Goal: Information Seeking & Learning: Learn about a topic

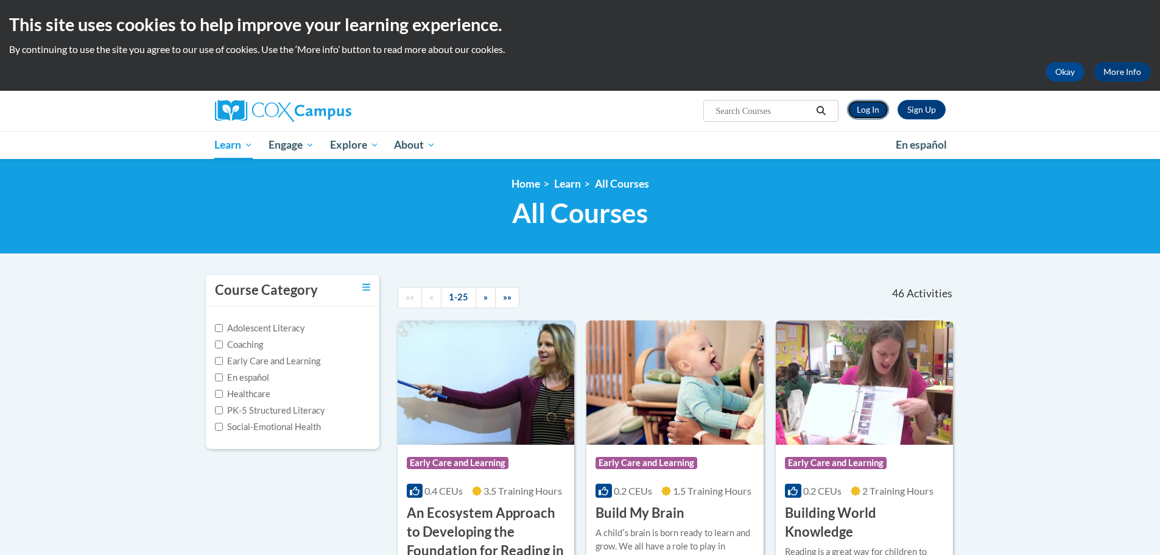
click at [865, 108] on link "Log In" at bounding box center [868, 109] width 42 height 19
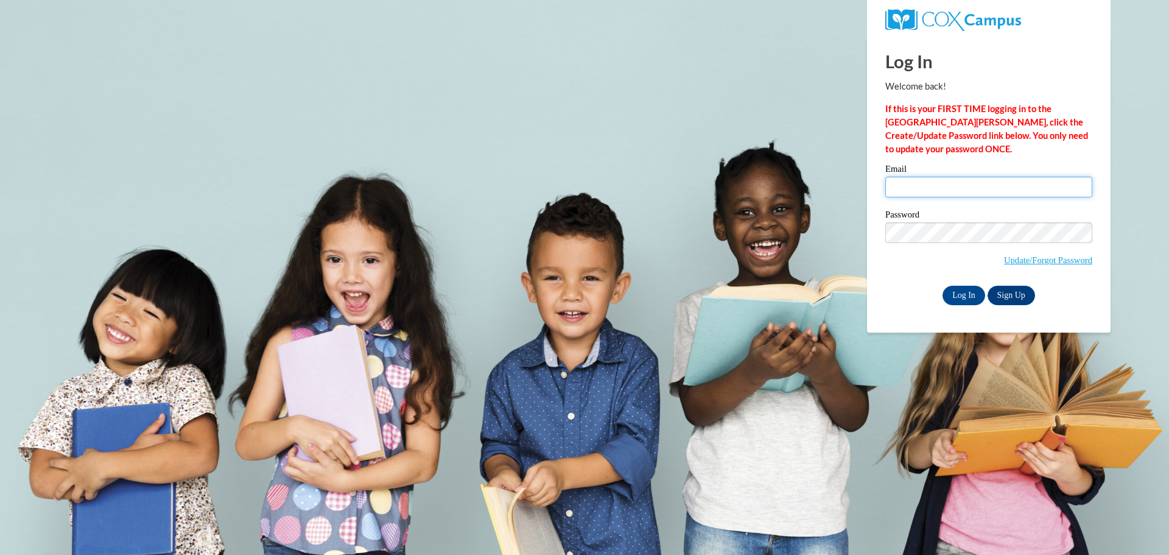
click at [920, 181] on input "Email" at bounding box center [989, 187] width 207 height 21
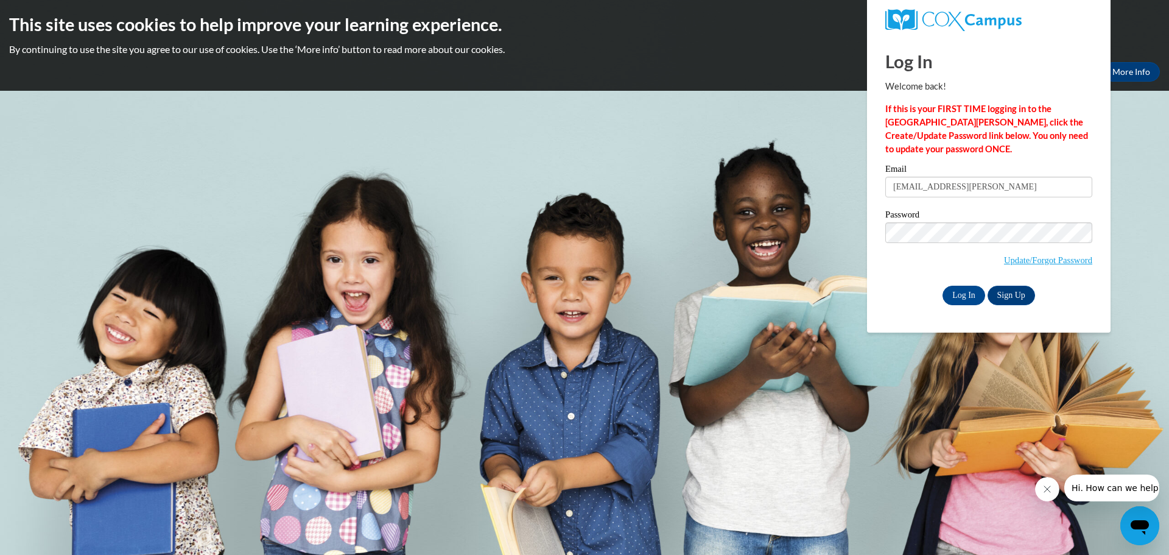
type input "shanti.fryar@k12.hi.us"
click at [908, 314] on div "Log In Welcome back! If this is your FIRST TIME logging in to the NEW Cox Campu…" at bounding box center [989, 185] width 262 height 296
click at [957, 295] on input "Log In" at bounding box center [964, 295] width 43 height 19
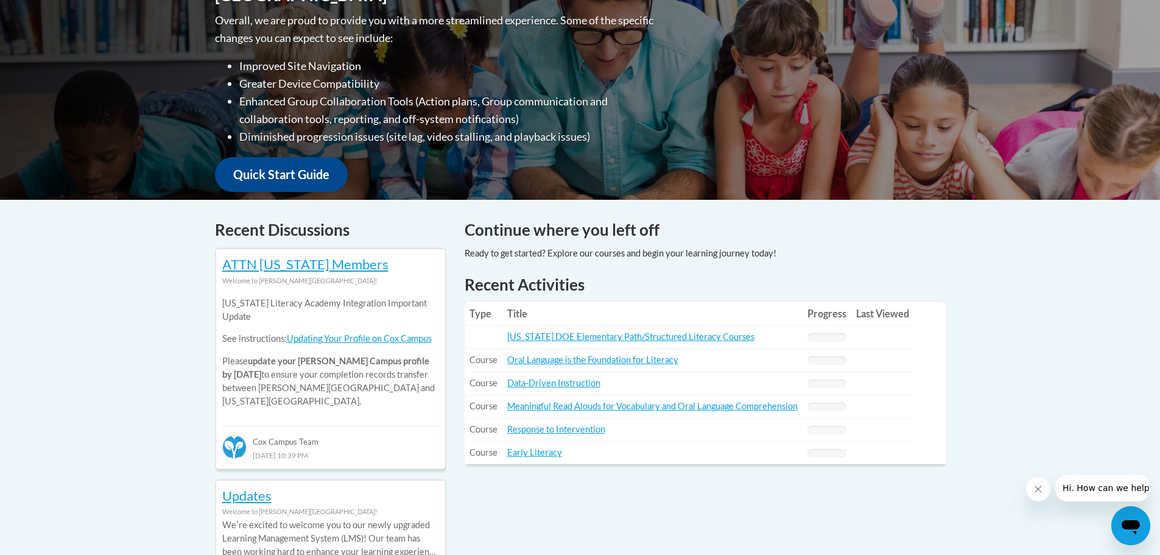
scroll to position [426, 0]
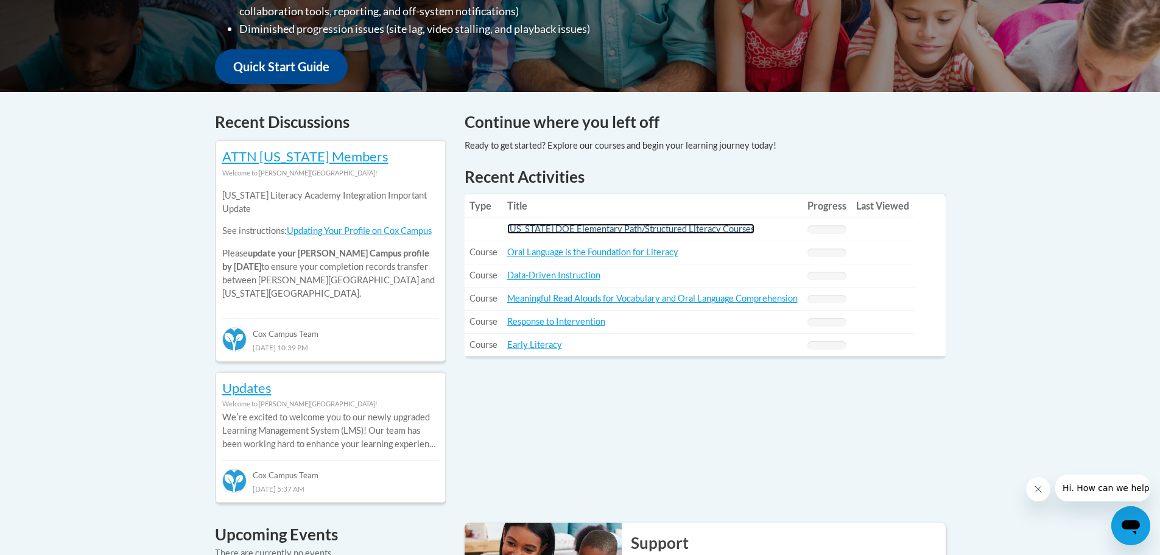
click at [560, 228] on link "[US_STATE] DOE Elementary Path/Structured Literacy Courses" at bounding box center [630, 229] width 247 height 10
click at [718, 233] on link "[US_STATE] DOE Elementary Path/Structured Literacy Courses" at bounding box center [630, 229] width 247 height 10
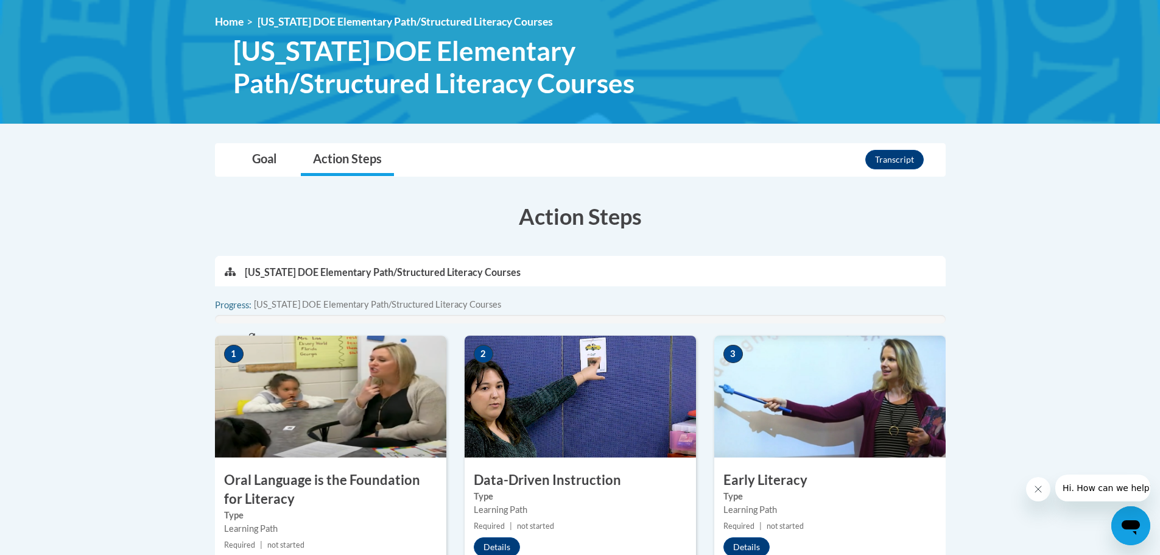
scroll to position [365, 0]
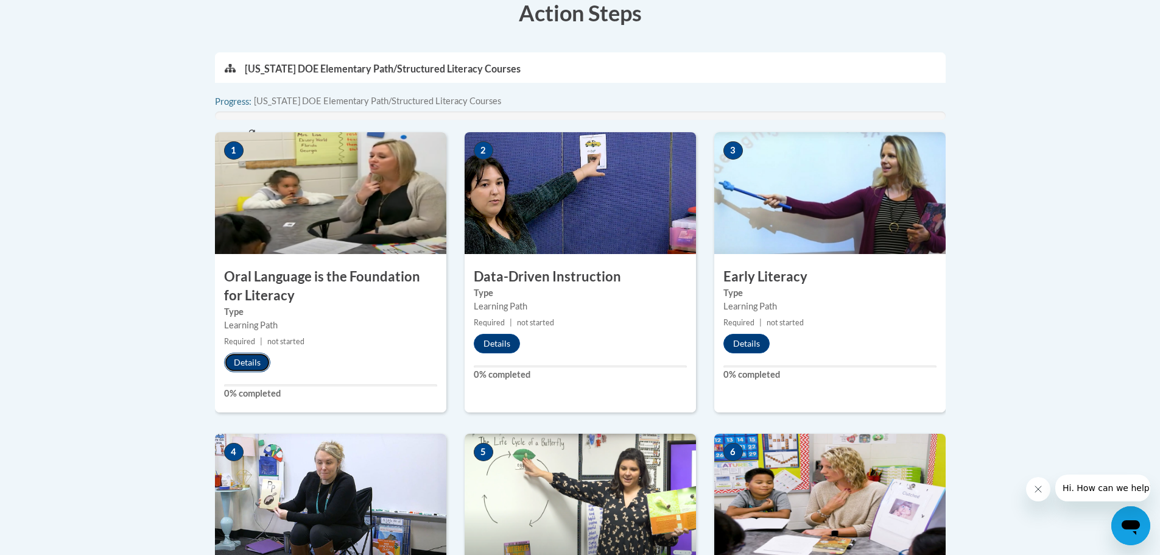
click at [252, 356] on button "Details" at bounding box center [247, 362] width 46 height 19
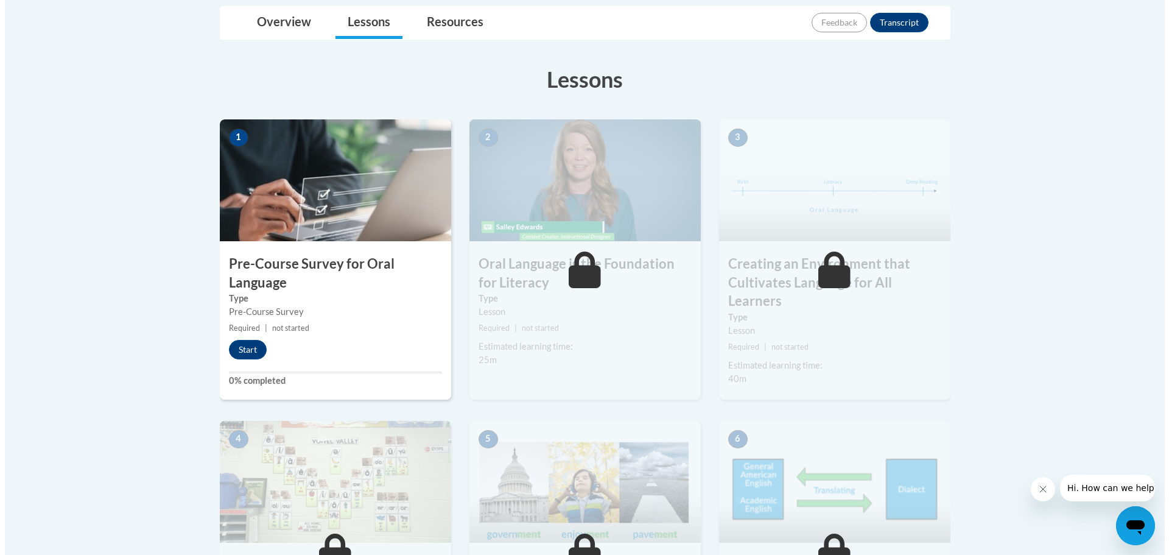
scroll to position [305, 0]
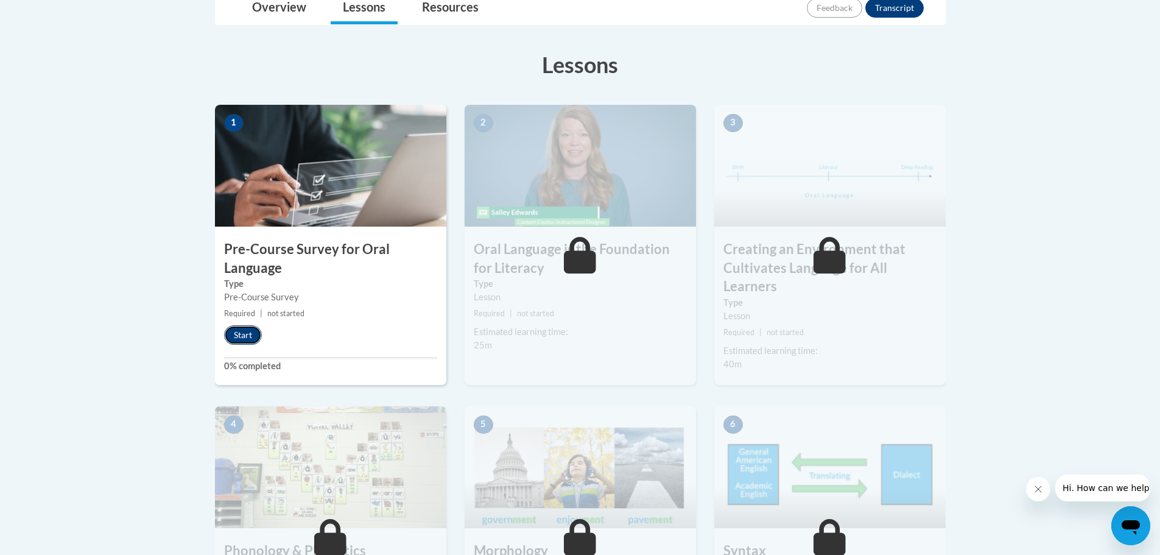
click at [251, 337] on button "Start" at bounding box center [243, 334] width 38 height 19
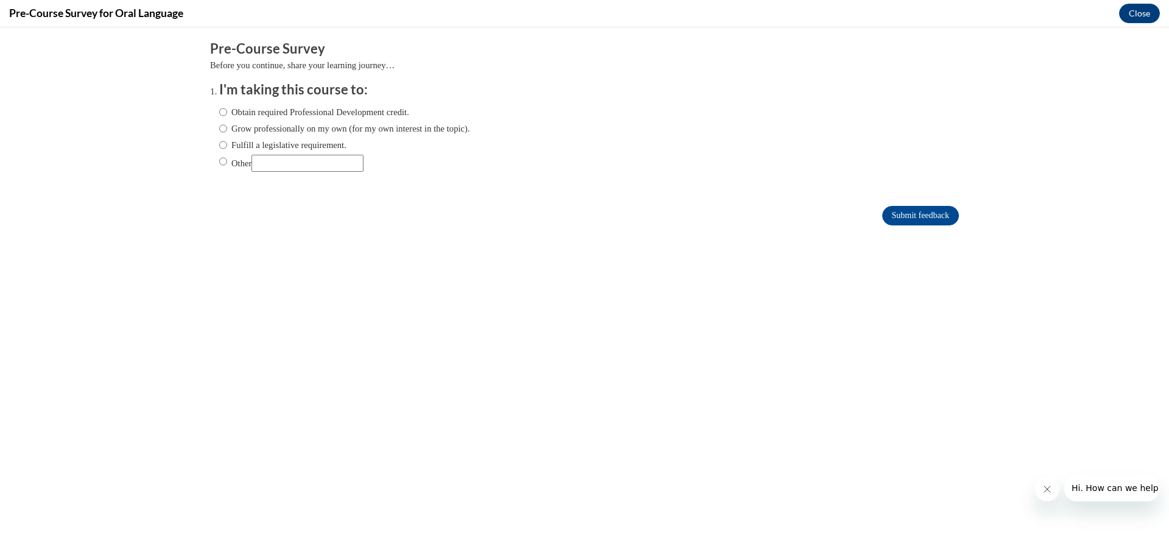
scroll to position [0, 0]
click at [219, 143] on input "Fulfill a legislative requirement." at bounding box center [223, 144] width 8 height 13
radio input "true"
click at [905, 217] on input "Submit feedback" at bounding box center [921, 215] width 77 height 19
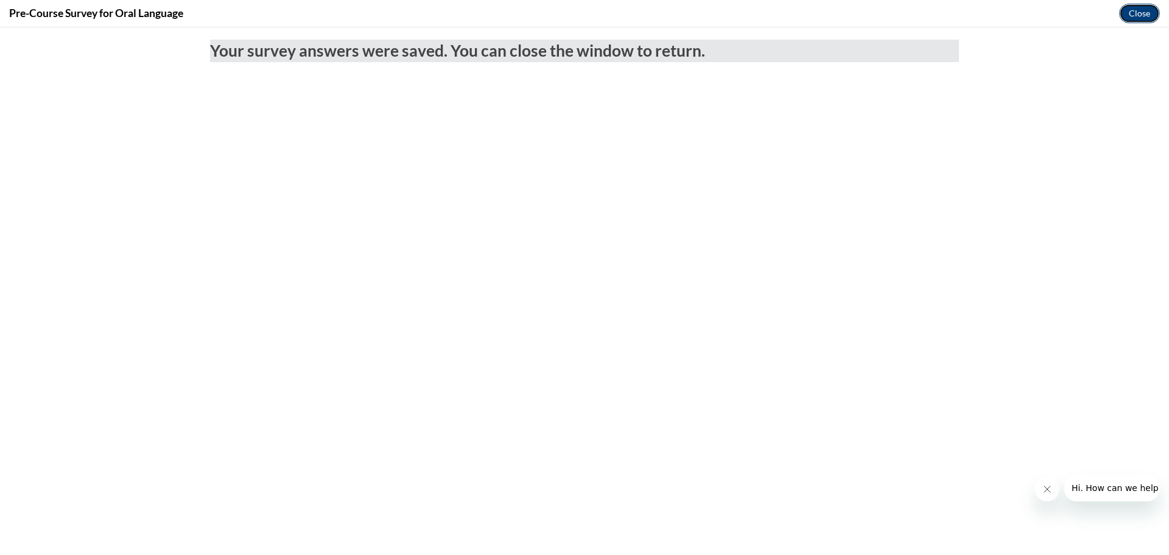
click at [1136, 13] on button "Close" at bounding box center [1139, 13] width 41 height 19
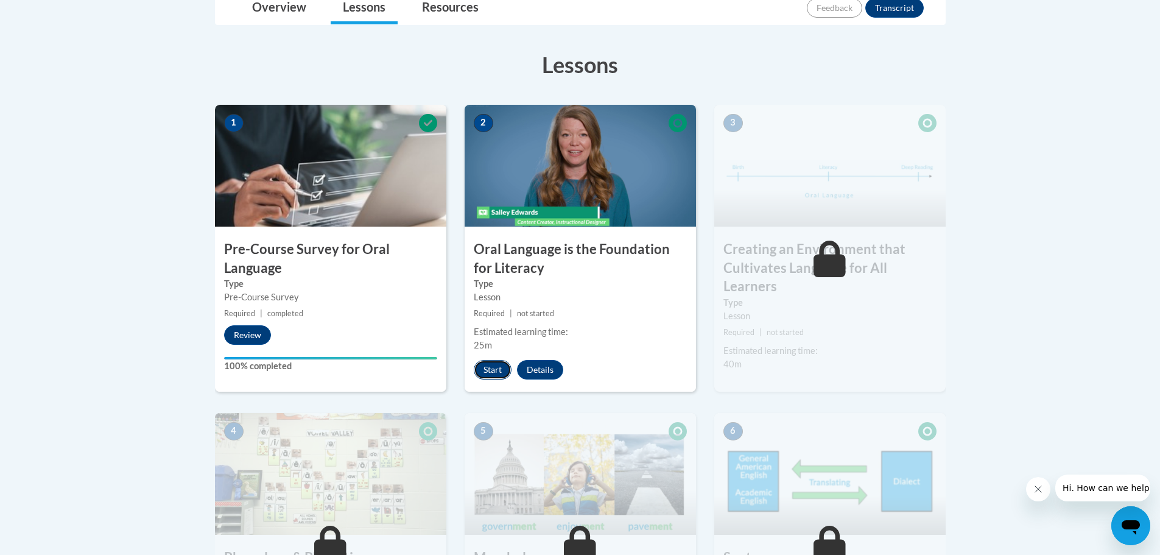
click at [501, 367] on button "Start" at bounding box center [493, 369] width 38 height 19
